Goal: Task Accomplishment & Management: Manage account settings

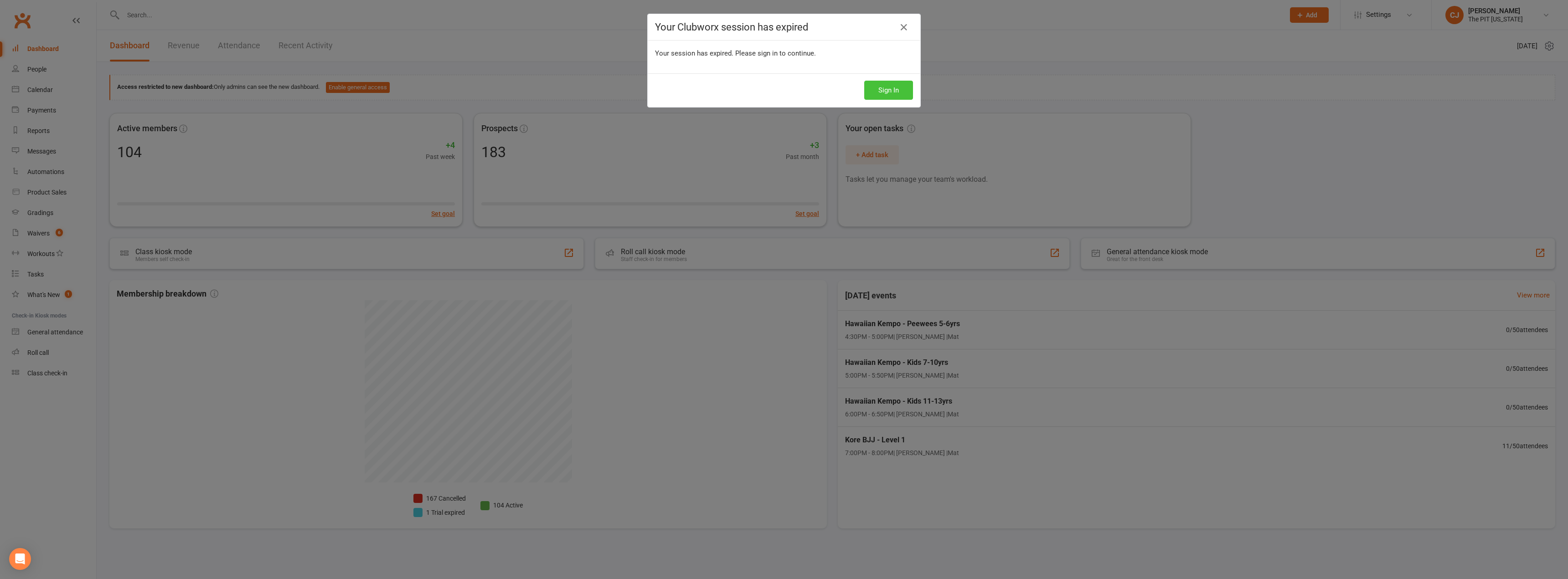
click at [880, 83] on button "Sign In" at bounding box center [889, 90] width 49 height 19
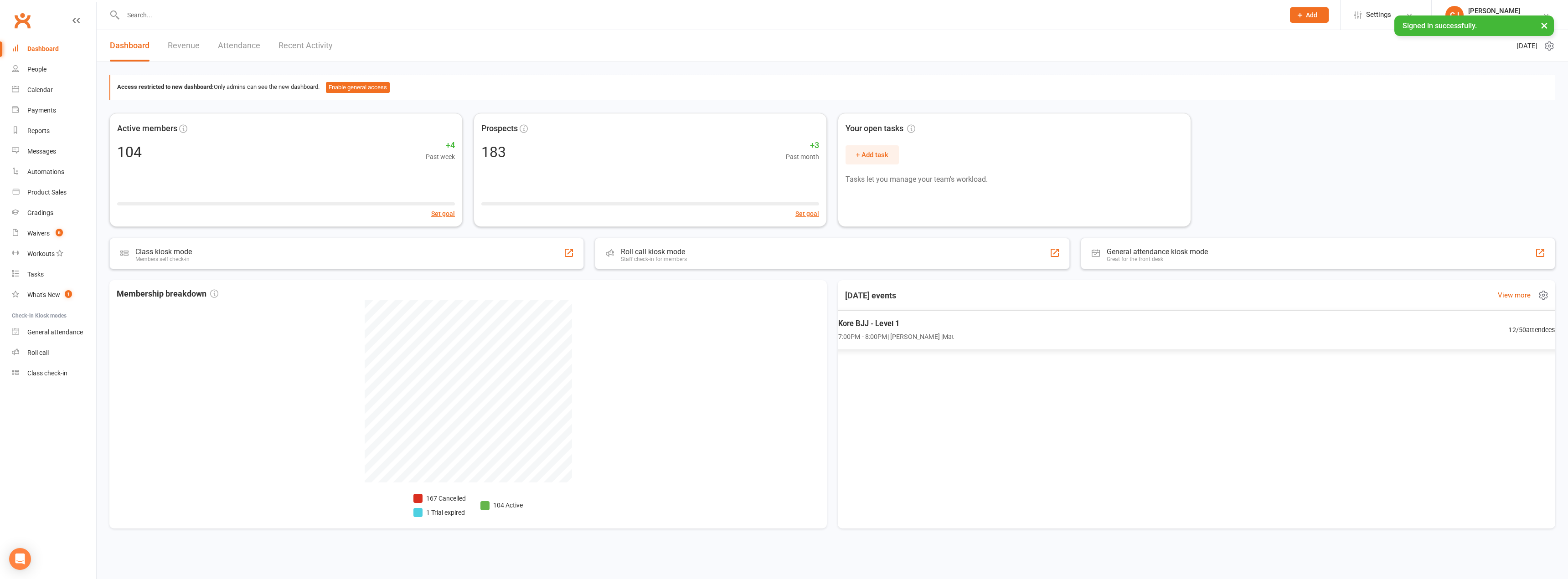
click at [910, 325] on span "Kore BJJ - Level 1" at bounding box center [896, 324] width 116 height 12
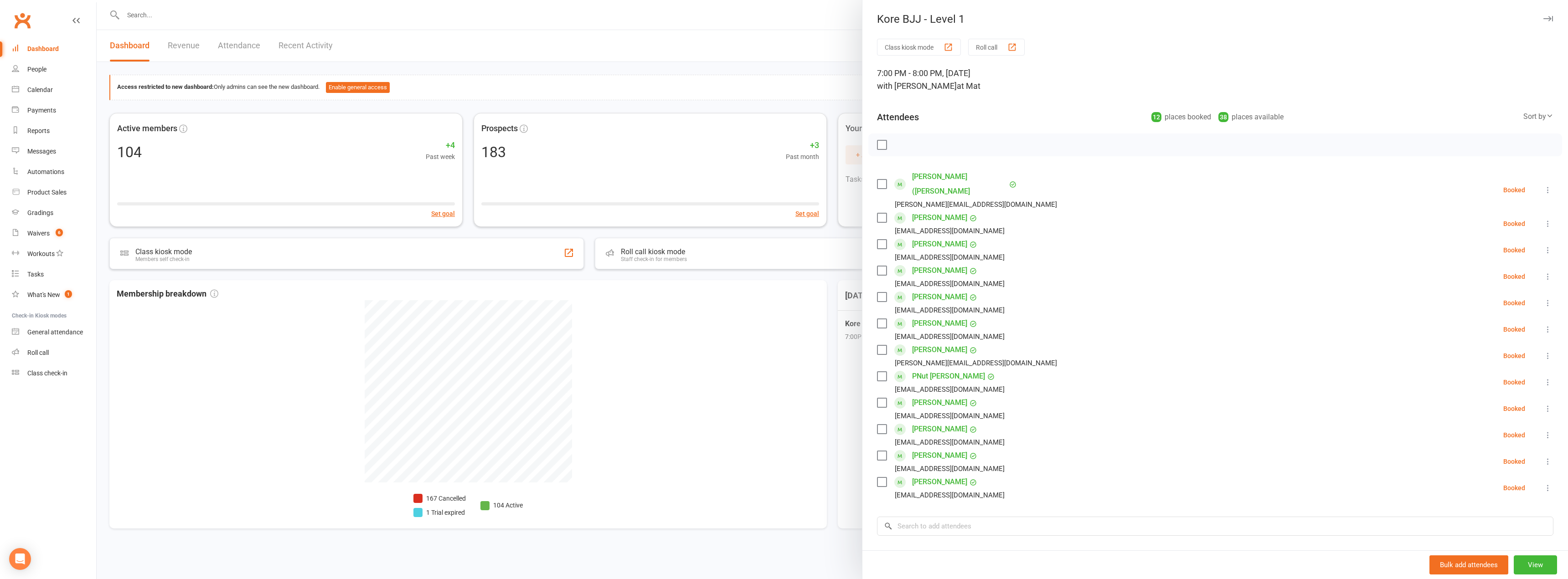
click at [878, 182] on div "[PERSON_NAME] ([PERSON_NAME]) Bird [EMAIL_ADDRESS][DOMAIN_NAME]" at bounding box center [969, 190] width 184 height 41
click at [877, 179] on label at bounding box center [881, 184] width 9 height 9
click at [879, 213] on label at bounding box center [881, 217] width 9 height 9
click at [877, 319] on label at bounding box center [881, 323] width 9 height 9
click at [878, 345] on label at bounding box center [881, 350] width 9 height 9
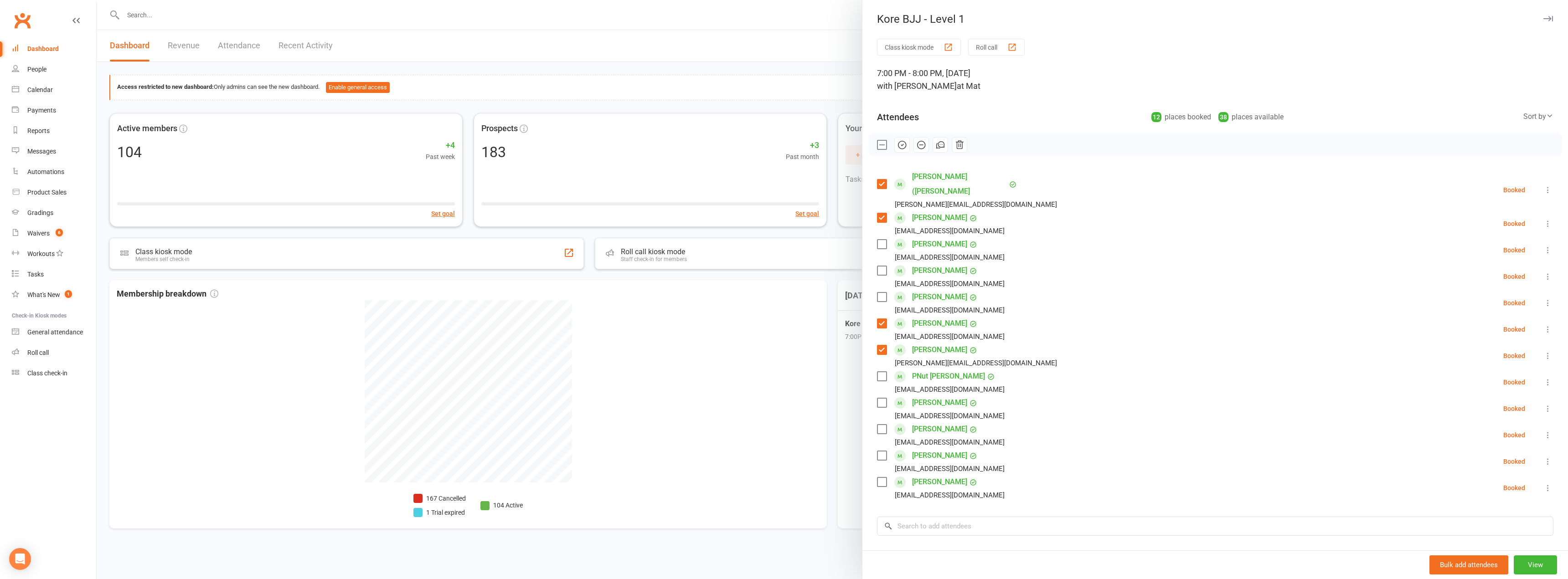
click at [878, 372] on label at bounding box center [881, 376] width 9 height 9
click at [881, 398] on label at bounding box center [881, 402] width 9 height 9
click at [877, 477] on label at bounding box center [881, 482] width 9 height 9
click at [897, 140] on icon "button" at bounding box center [902, 145] width 10 height 10
